Goal: Transaction & Acquisition: Purchase product/service

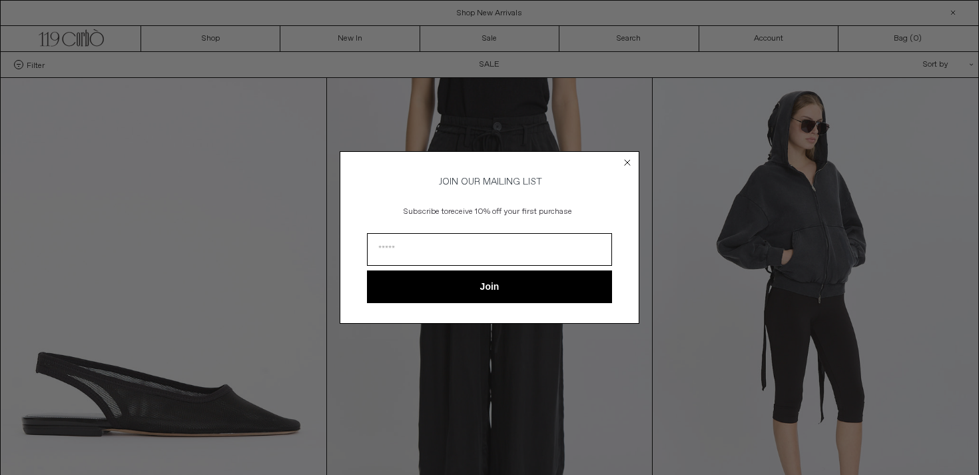
click at [631, 157] on circle "Close dialog" at bounding box center [627, 162] width 13 height 13
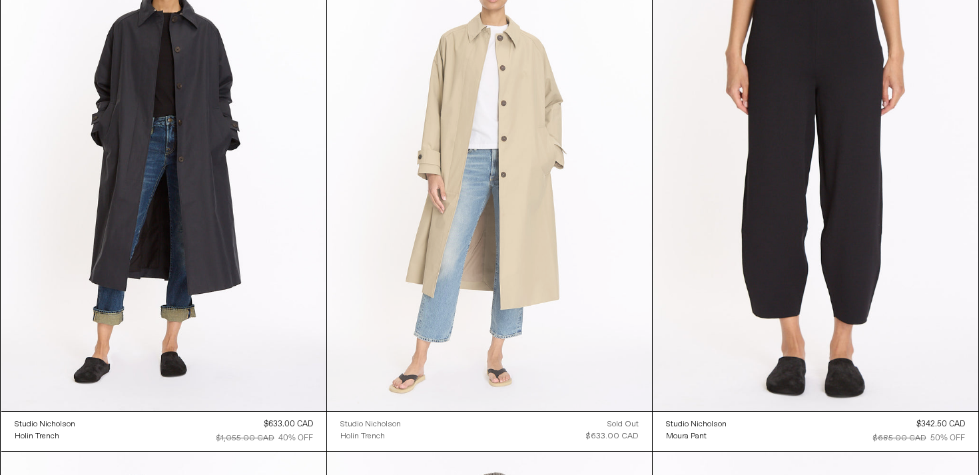
scroll to position [3322, 0]
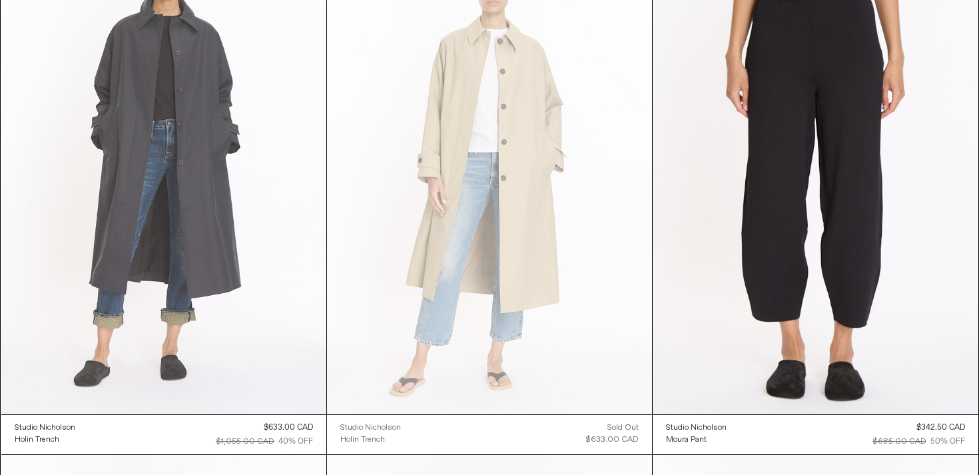
click at [230, 284] on at bounding box center [163, 169] width 325 height 487
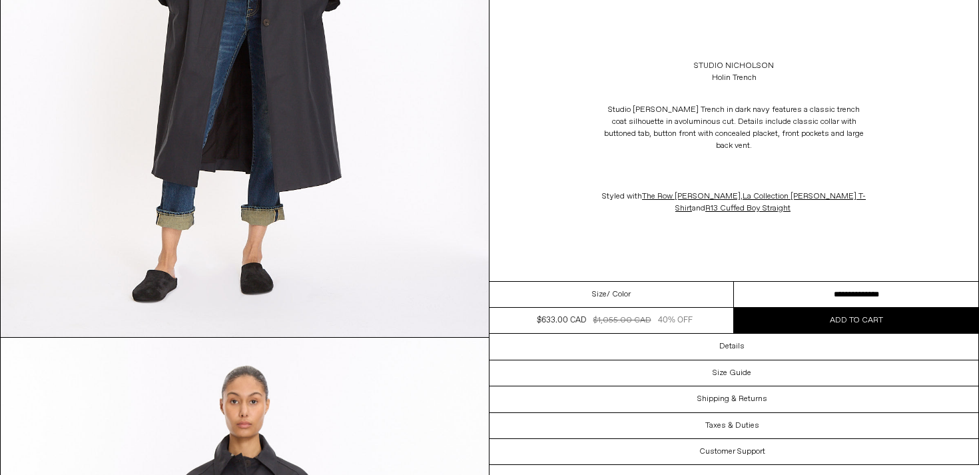
scroll to position [480, 0]
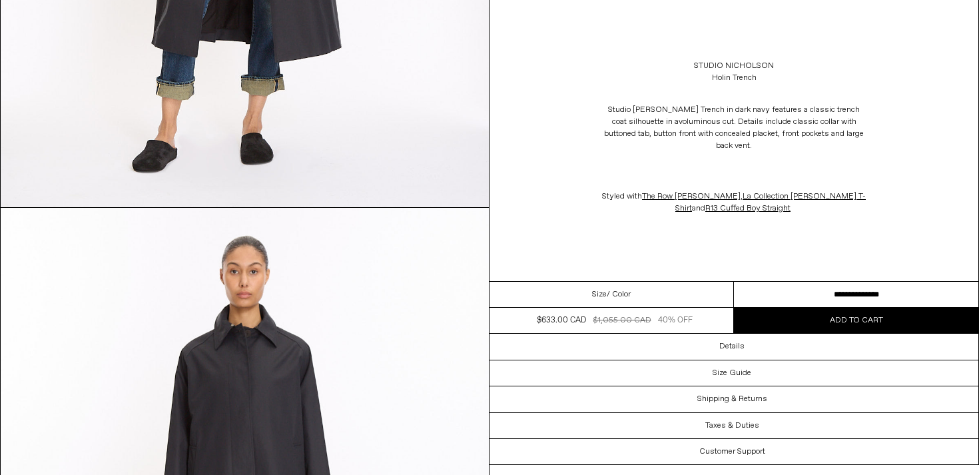
click at [836, 293] on select "**********" at bounding box center [856, 295] width 244 height 26
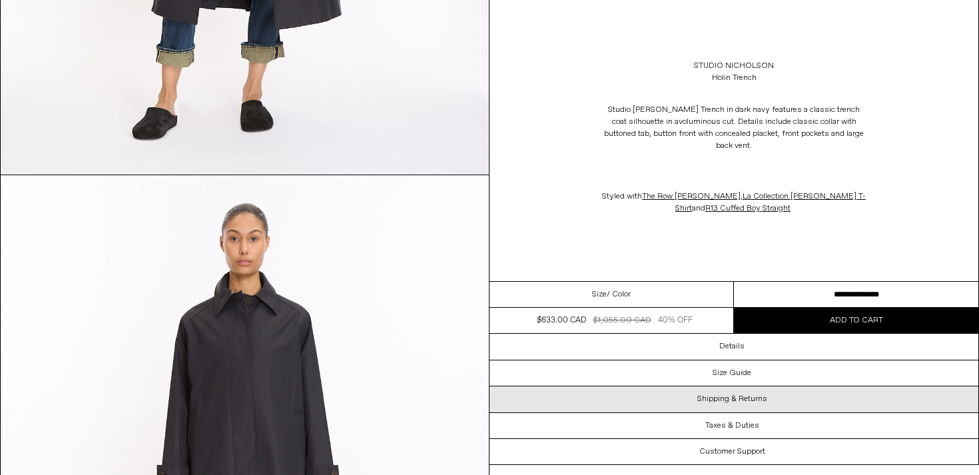
click at [718, 386] on div "Shipping & Returns" at bounding box center [733, 398] width 489 height 25
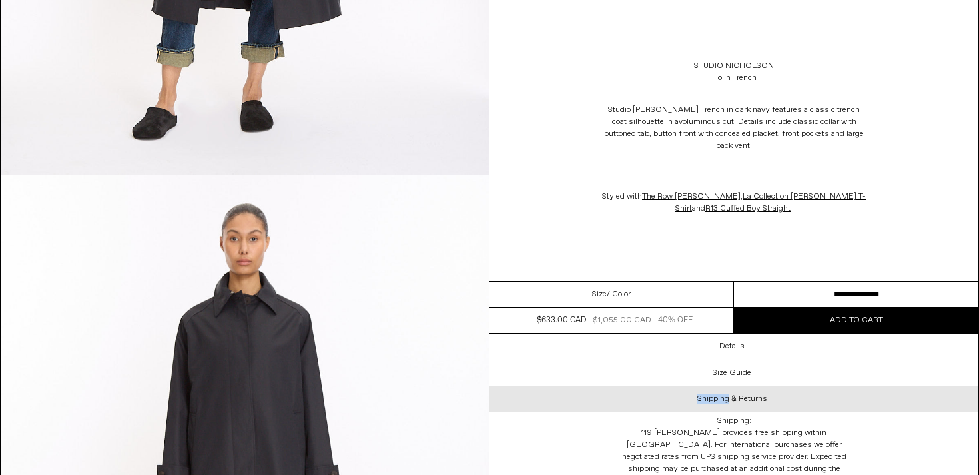
click at [718, 386] on div "Shipping & Returns" at bounding box center [733, 398] width 489 height 25
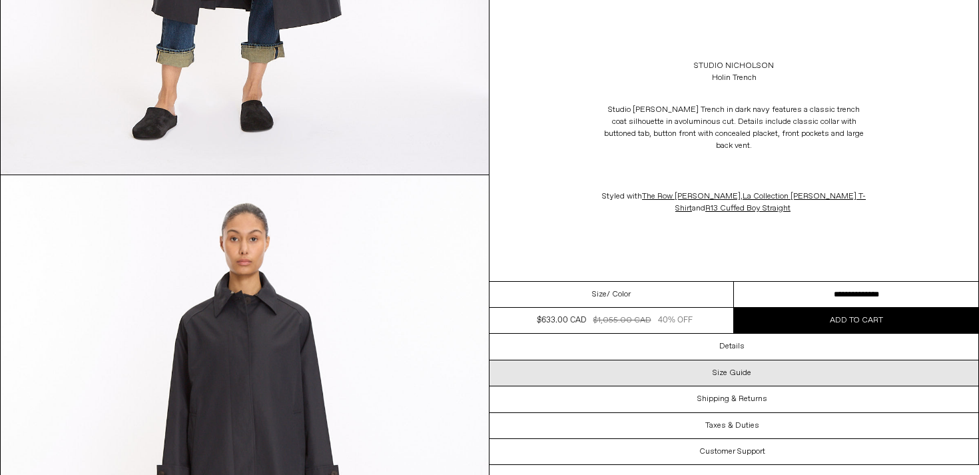
click at [718, 376] on h3 "Size Guide" at bounding box center [731, 372] width 39 height 9
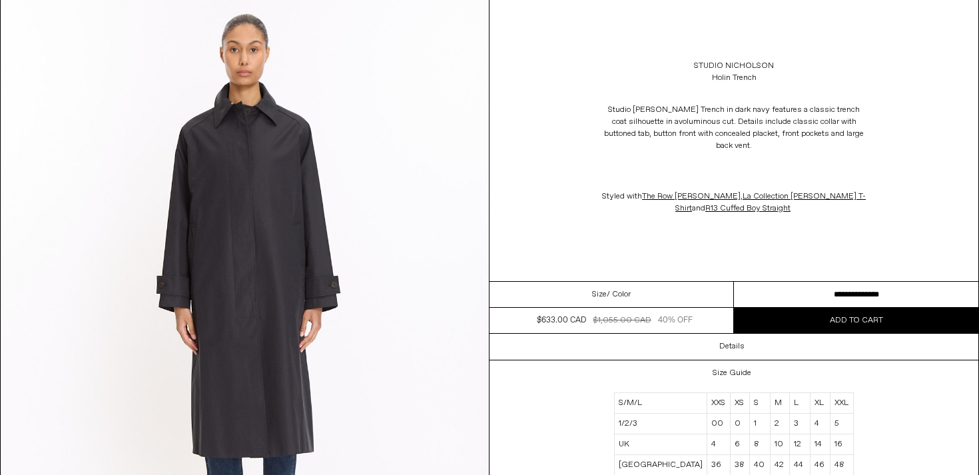
scroll to position [703, 0]
drag, startPoint x: 772, startPoint y: 461, endPoint x: 760, endPoint y: 461, distance: 11.3
click at [770, 461] on td "42" at bounding box center [779, 465] width 19 height 21
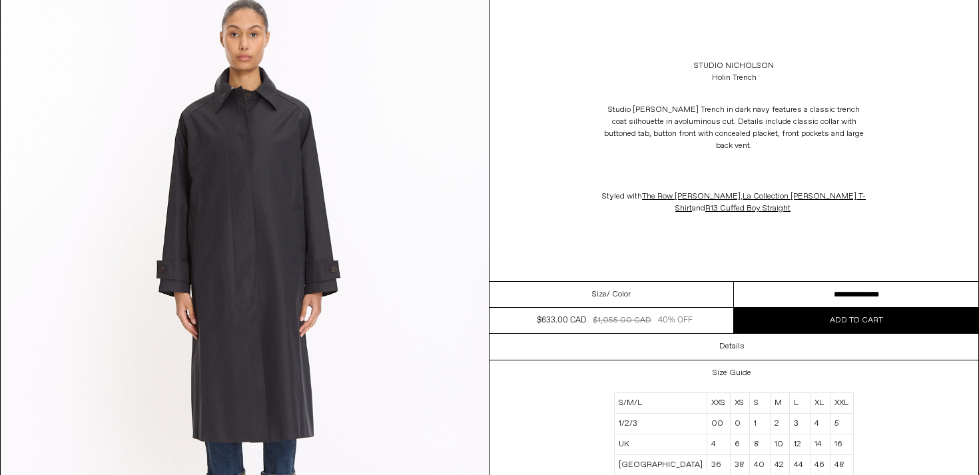
click at [936, 404] on div "Size Guide S/M/L XXS XS S M L XL XXL 1/2/3 00 0 1 2 3 4 5 UK 4 6 8 10 12 14 16 …" at bounding box center [733, 465] width 489 height 210
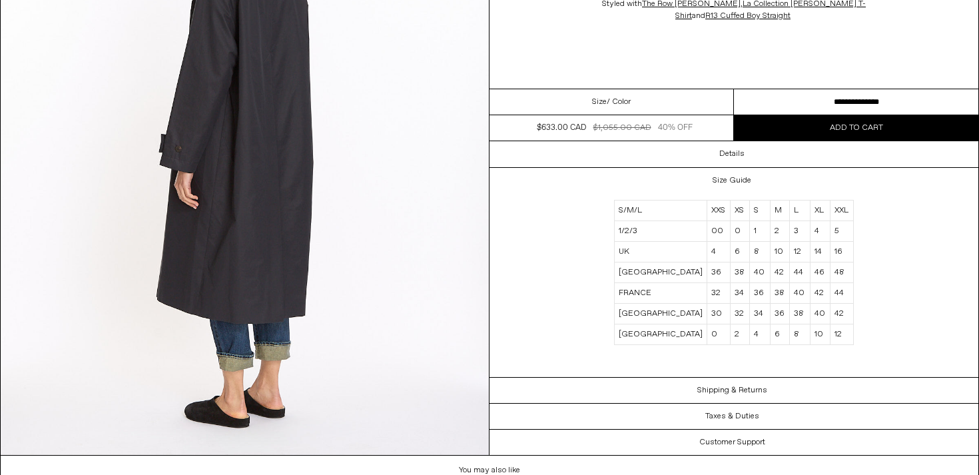
scroll to position [2072, 0]
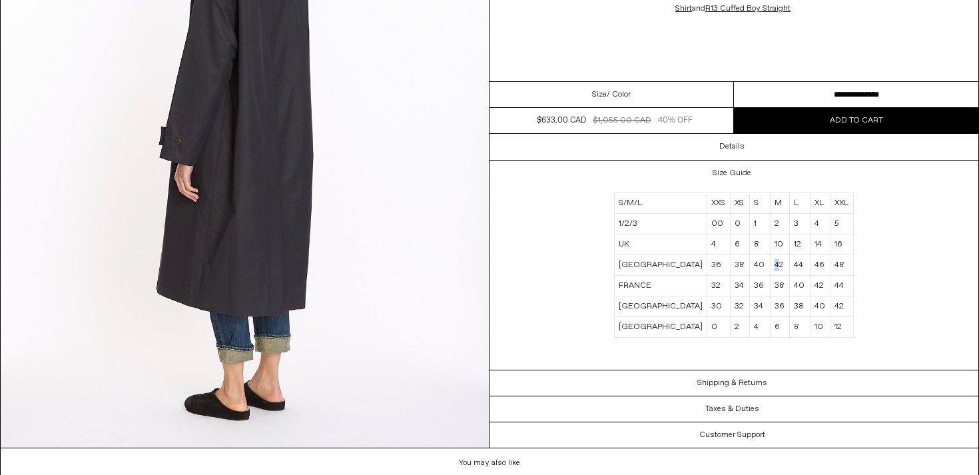
click at [770, 267] on td "42" at bounding box center [779, 265] width 19 height 21
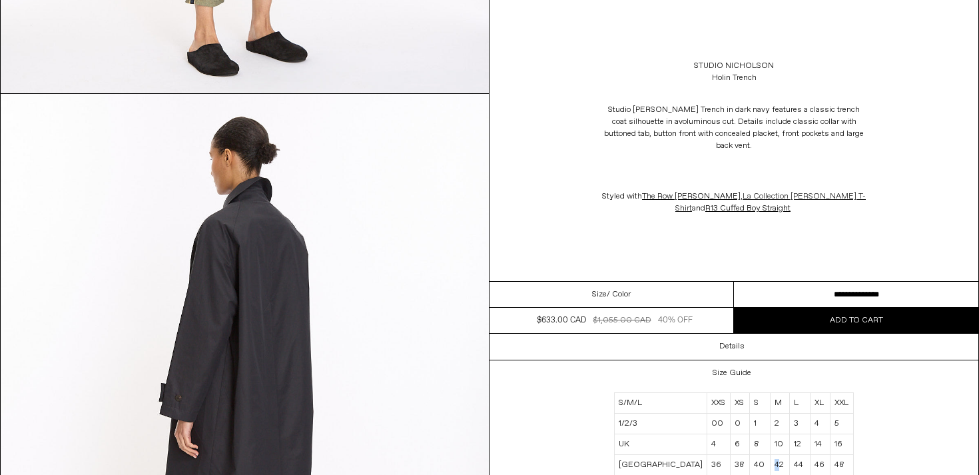
scroll to position [1814, 0]
click at [786, 282] on select "**********" at bounding box center [856, 295] width 244 height 26
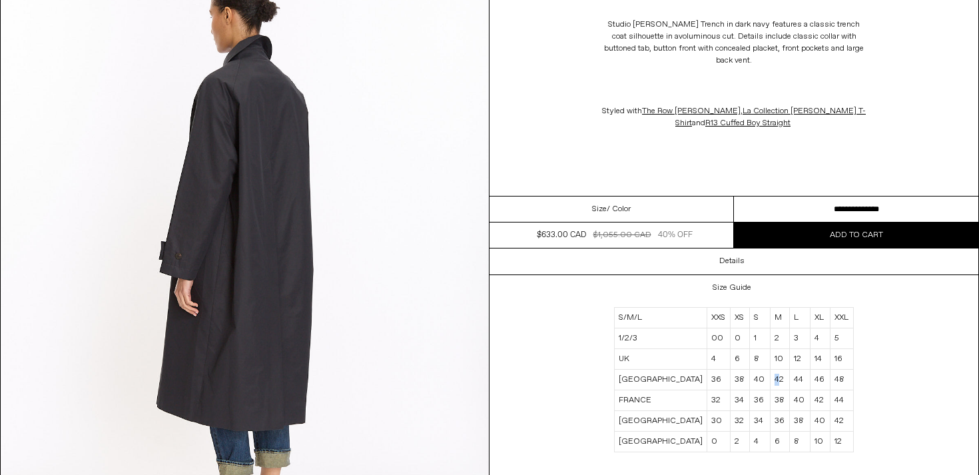
scroll to position [1959, 0]
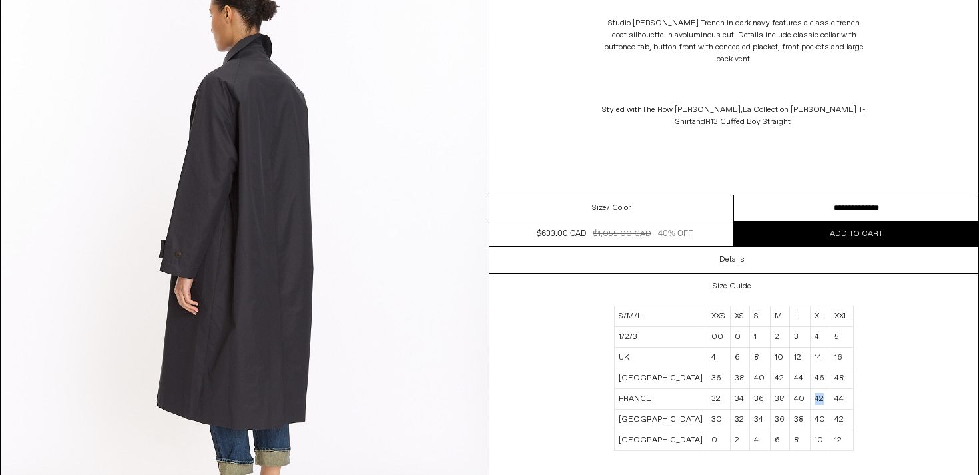
drag, startPoint x: 818, startPoint y: 398, endPoint x: 802, endPoint y: 398, distance: 16.0
click at [802, 398] on tr "FRANCE 32 34 36 38 40 42 44" at bounding box center [734, 399] width 239 height 21
drag, startPoint x: 770, startPoint y: 376, endPoint x: 756, endPoint y: 376, distance: 13.3
click at [770, 376] on td "42" at bounding box center [779, 378] width 19 height 21
drag, startPoint x: 848, startPoint y: 421, endPoint x: 815, endPoint y: 422, distance: 33.3
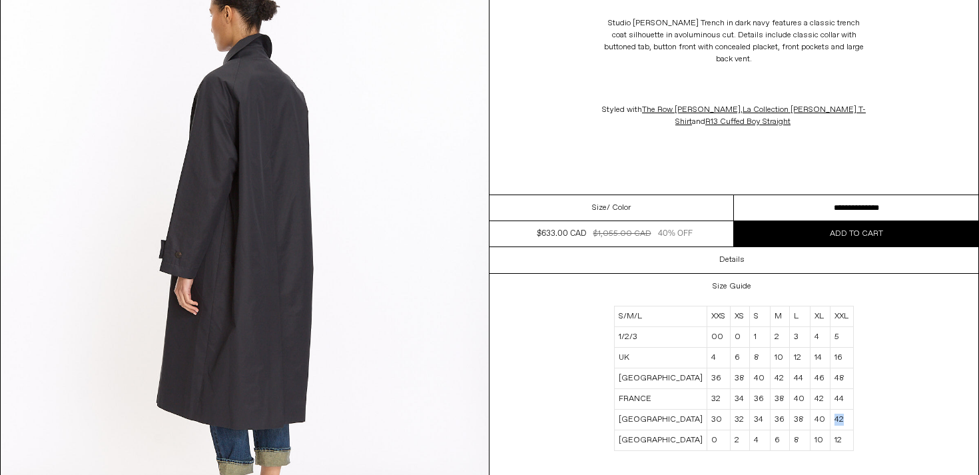
click at [815, 422] on tr "DENMARK 30 32 34 36 38 40 42" at bounding box center [734, 420] width 239 height 21
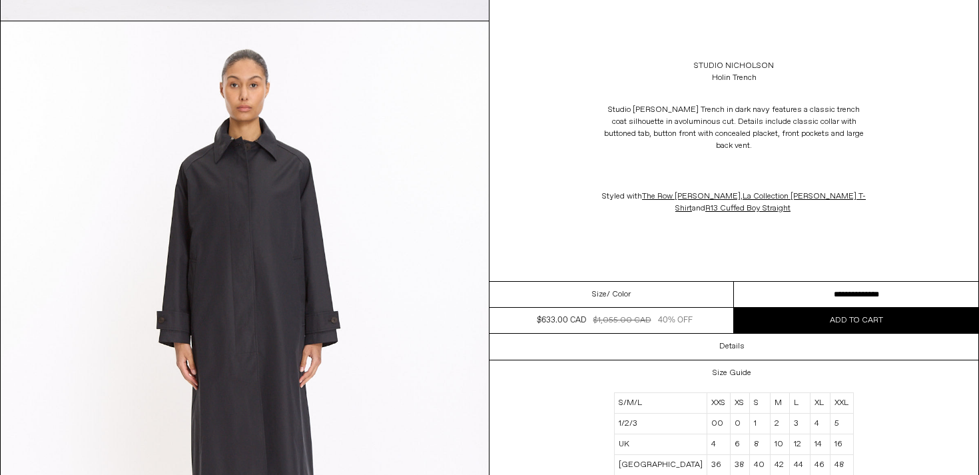
scroll to position [668, 0]
click at [800, 293] on select "**********" at bounding box center [856, 295] width 244 height 26
click at [792, 290] on select "**********" at bounding box center [856, 295] width 244 height 26
click at [789, 286] on select "**********" at bounding box center [856, 295] width 244 height 26
select select "**********"
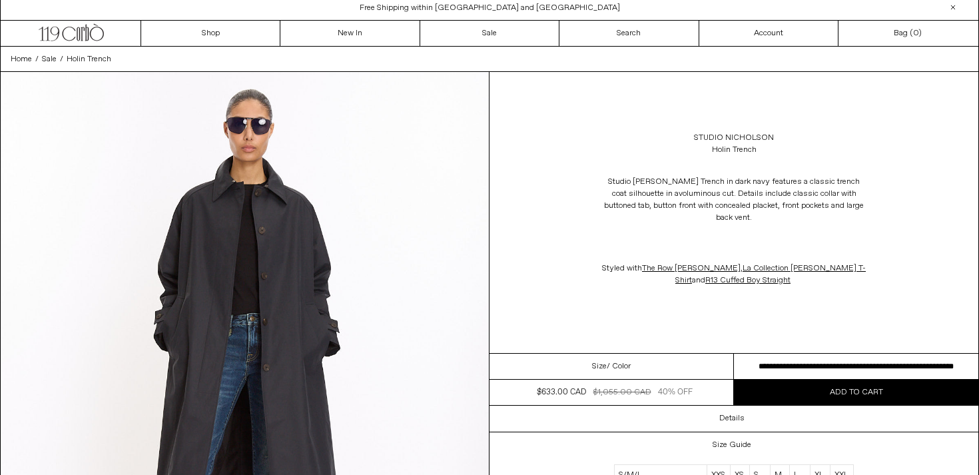
scroll to position [0, 0]
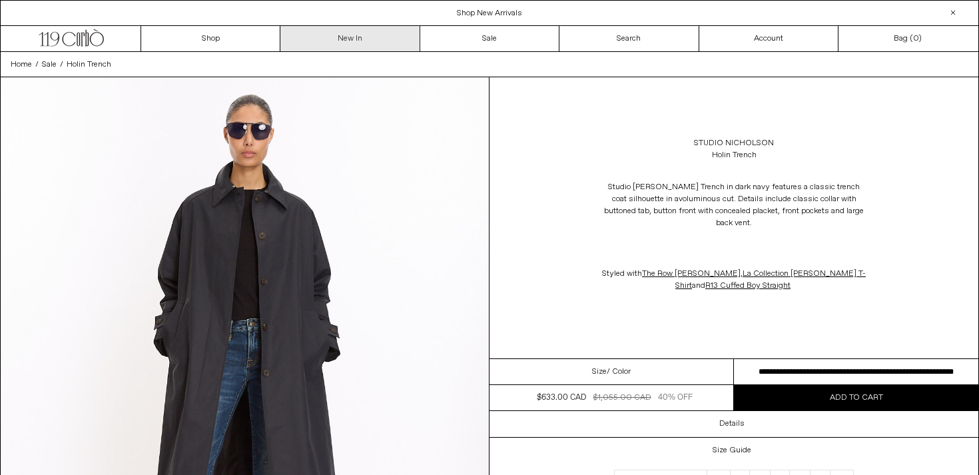
click at [412, 38] on link "New In" at bounding box center [349, 38] width 139 height 25
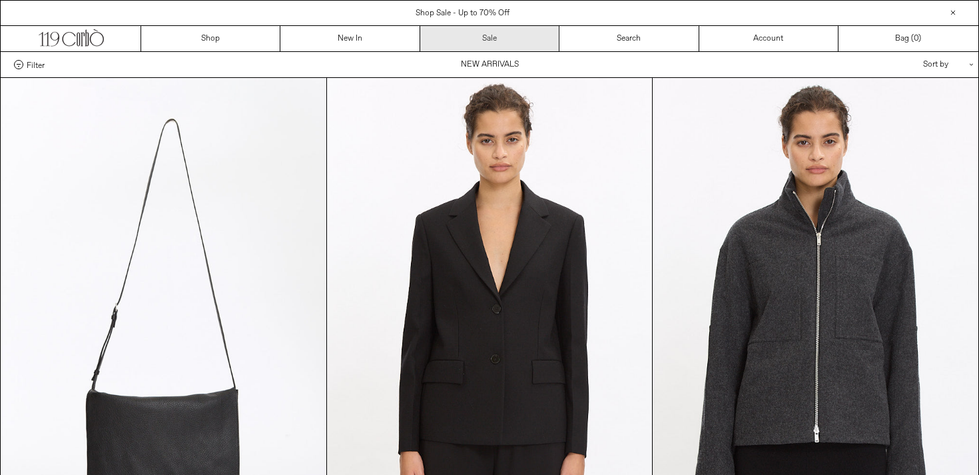
click at [506, 35] on link "Sale" at bounding box center [489, 38] width 139 height 25
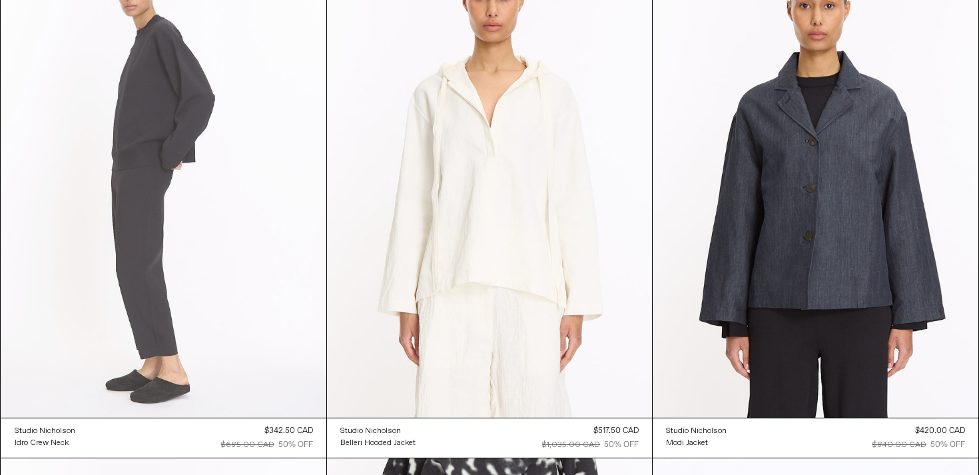
scroll to position [3853, 0]
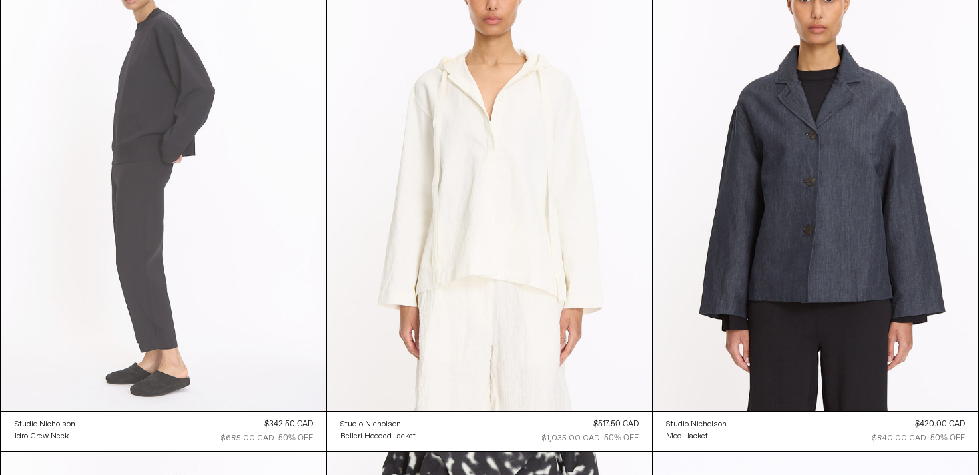
click at [190, 186] on at bounding box center [163, 166] width 325 height 487
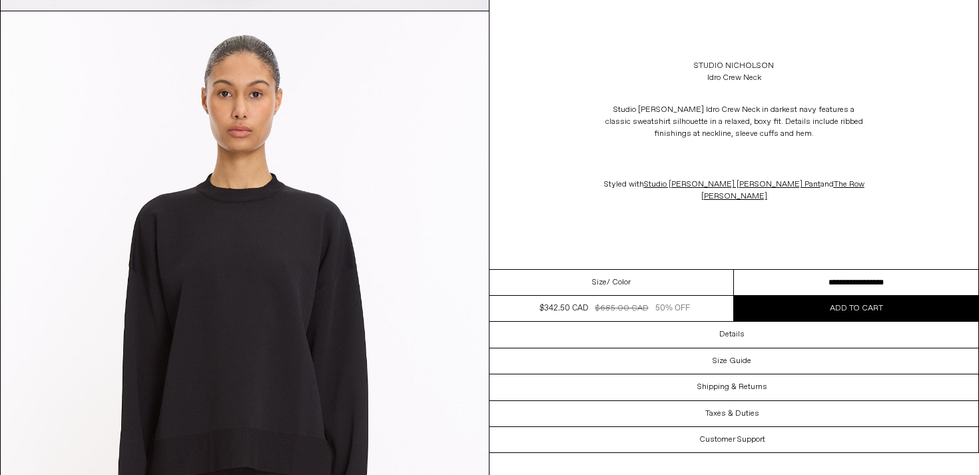
scroll to position [926, 0]
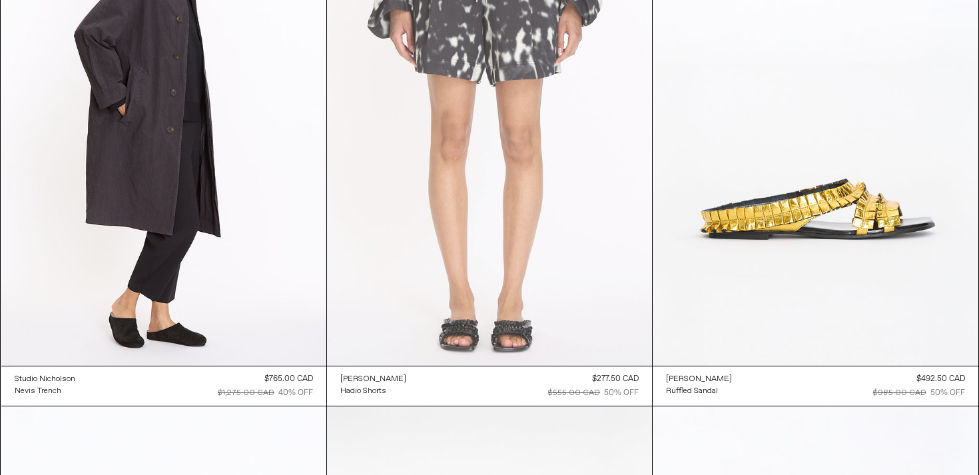
scroll to position [4429, 0]
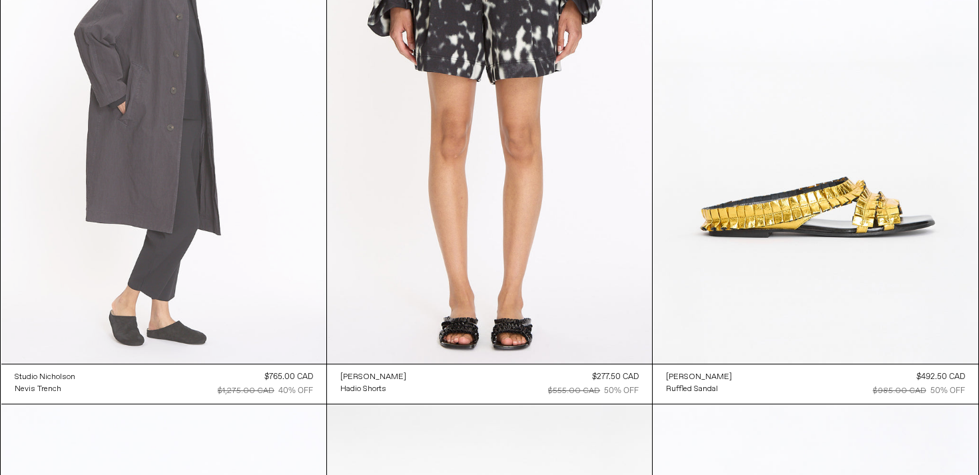
click at [214, 230] on at bounding box center [163, 118] width 325 height 487
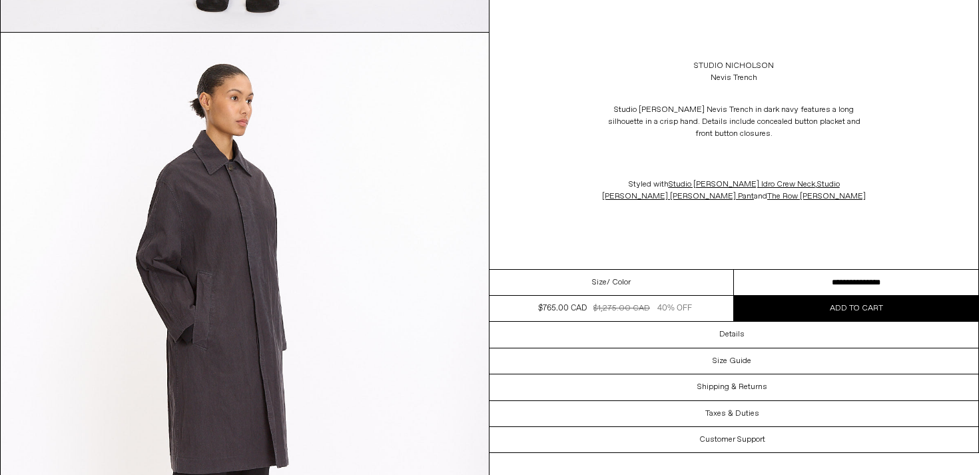
scroll to position [1479, 0]
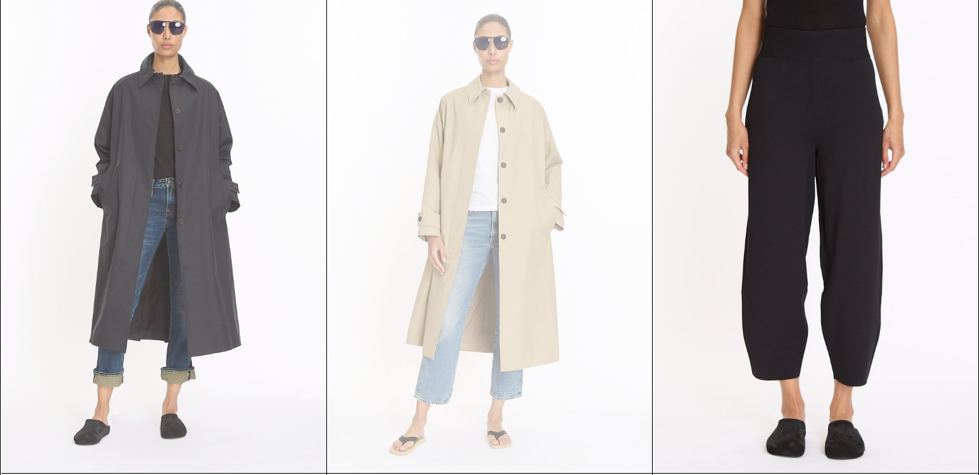
scroll to position [3262, 0]
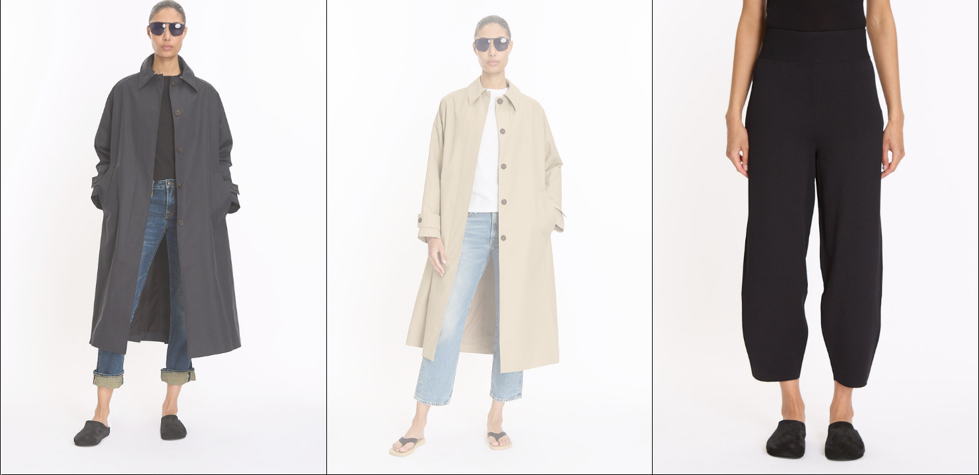
click at [140, 242] on at bounding box center [163, 229] width 325 height 487
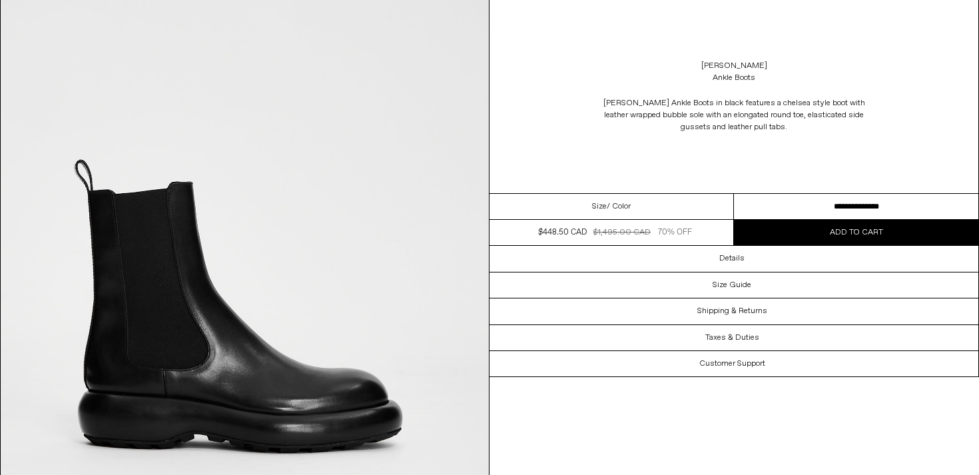
click at [845, 205] on select "**********" at bounding box center [856, 207] width 244 height 26
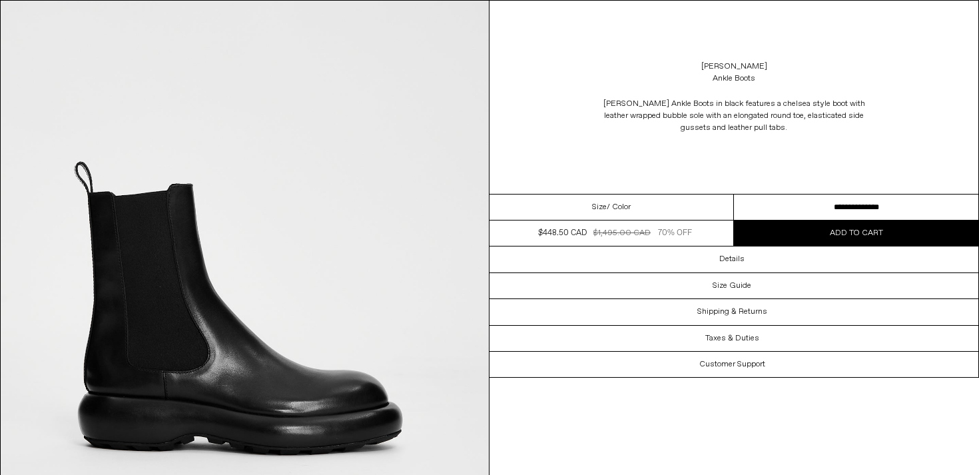
scroll to position [76, 0]
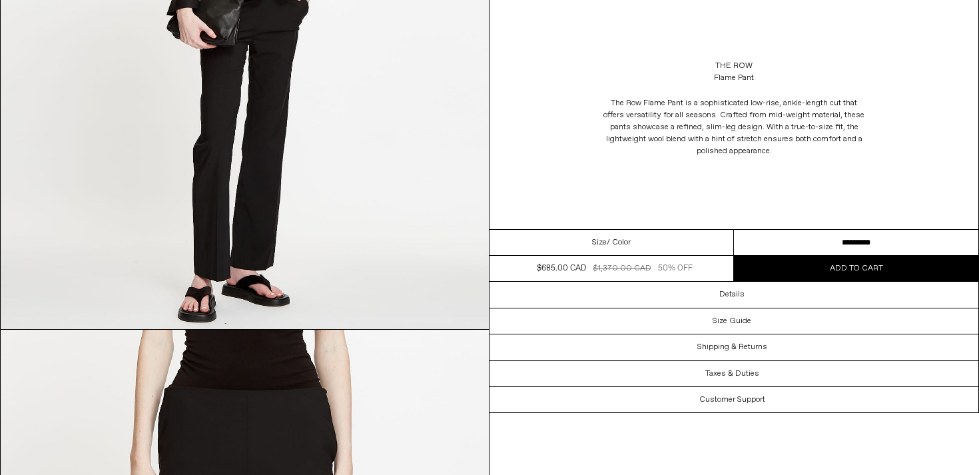
scroll to position [132, 0]
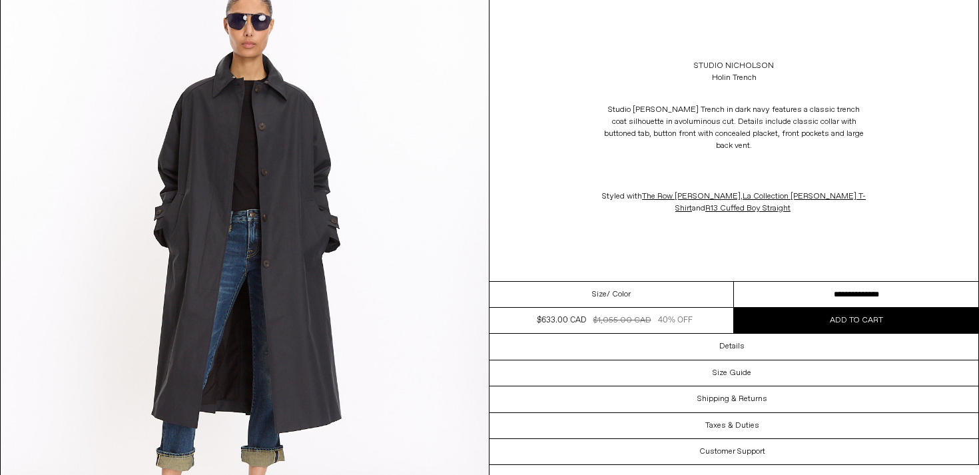
scroll to position [108, 0]
click at [892, 296] on select "**********" at bounding box center [856, 295] width 244 height 26
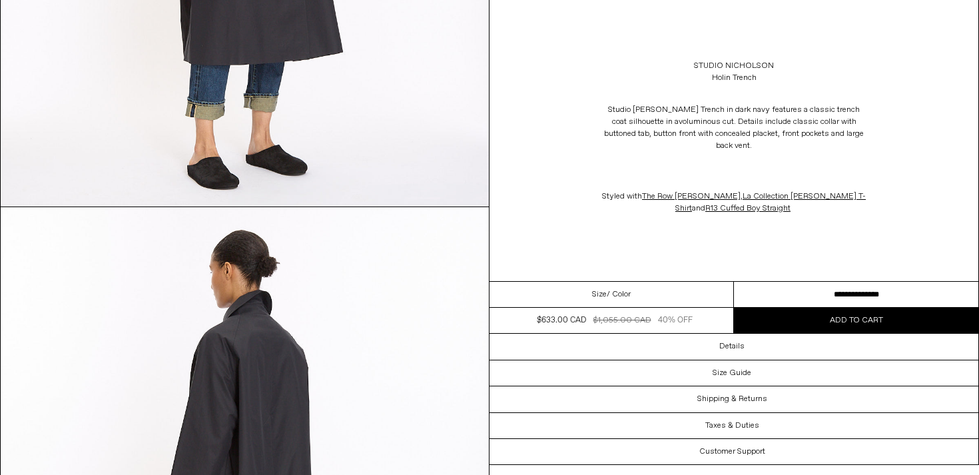
scroll to position [1600, 0]
